Goal: Book appointment/travel/reservation

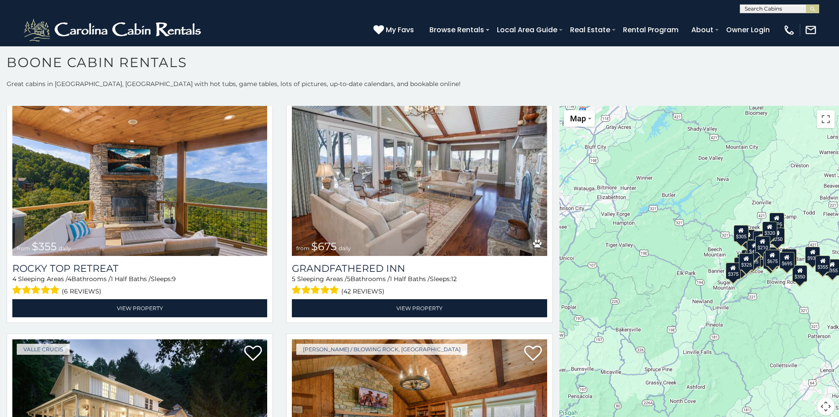
scroll to position [9, 0]
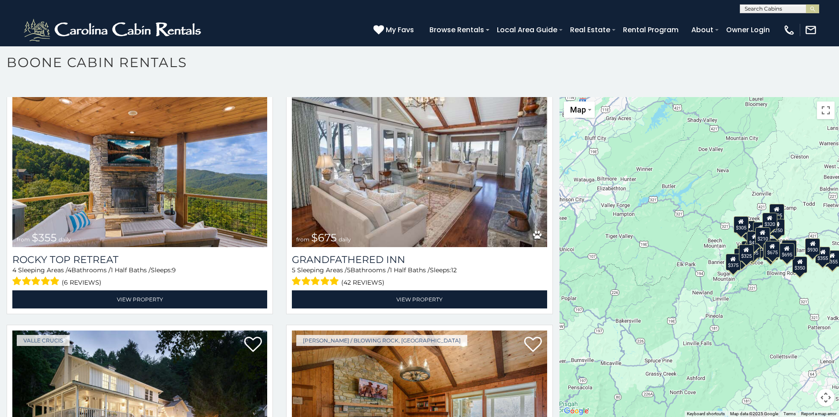
click at [560, 398] on div "$480 $525 $315 $355 $675 $635 $930 $400 $451 $330 $400 $485 $460 $395 $255 $565…" at bounding box center [700, 257] width 280 height 320
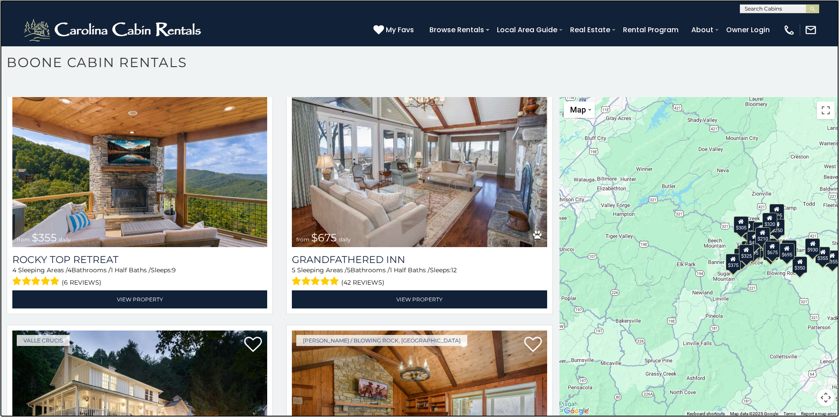
click at [99, 104] on link at bounding box center [419, 208] width 839 height 417
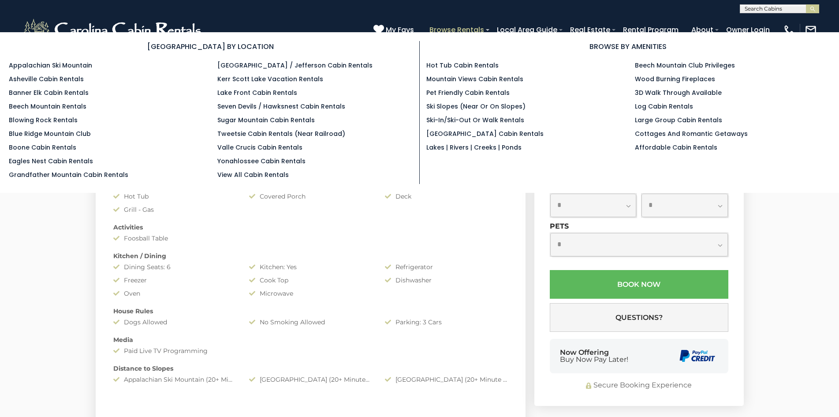
scroll to position [907, 0]
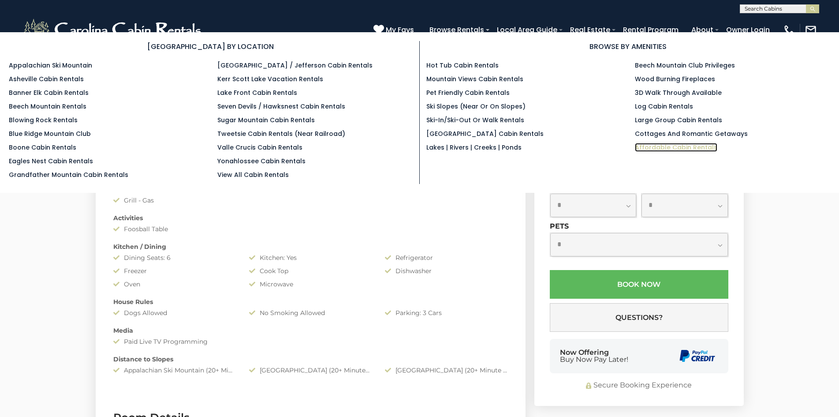
click at [645, 145] on link "Affordable Cabin Rentals" at bounding box center [676, 147] width 82 height 9
